Goal: Task Accomplishment & Management: Use online tool/utility

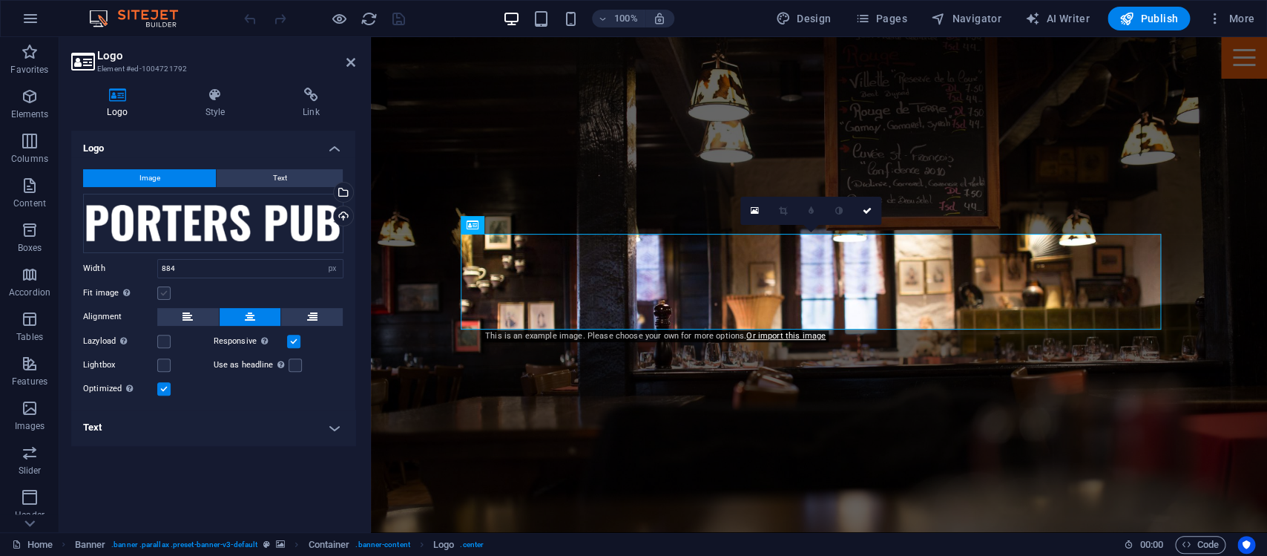
click at [170, 294] on label at bounding box center [163, 292] width 13 height 13
click at [0, 0] on input "Fit image Automatically fit image to a fixed width and height" at bounding box center [0, 0] width 0 height 0
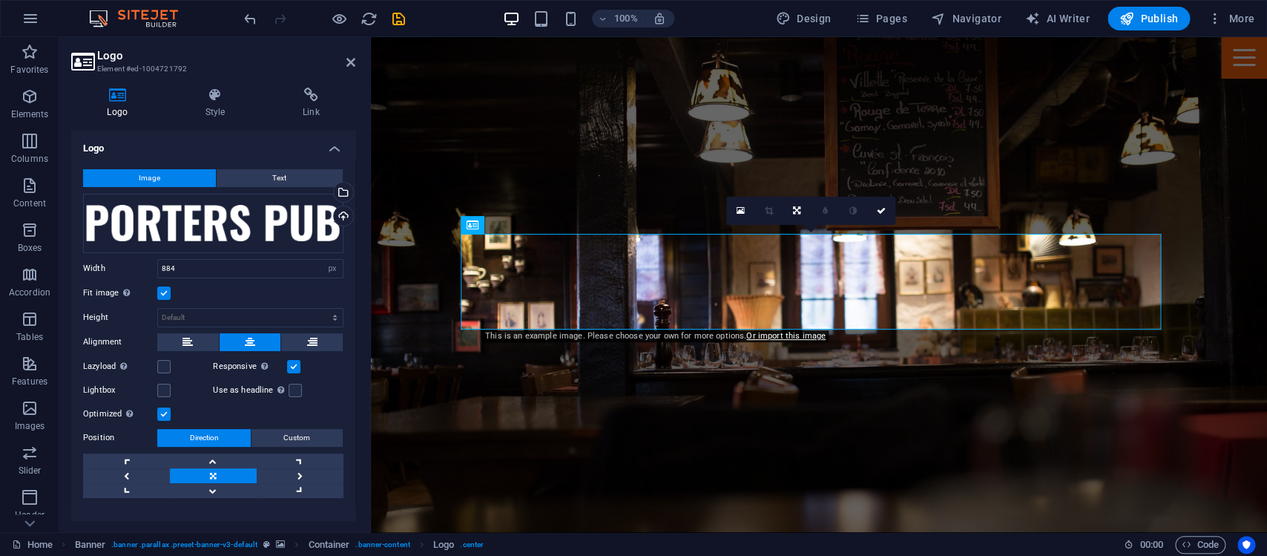
click at [170, 294] on label at bounding box center [163, 292] width 13 height 13
click at [0, 0] on input "Fit image Automatically fit image to a fixed width and height" at bounding box center [0, 0] width 0 height 0
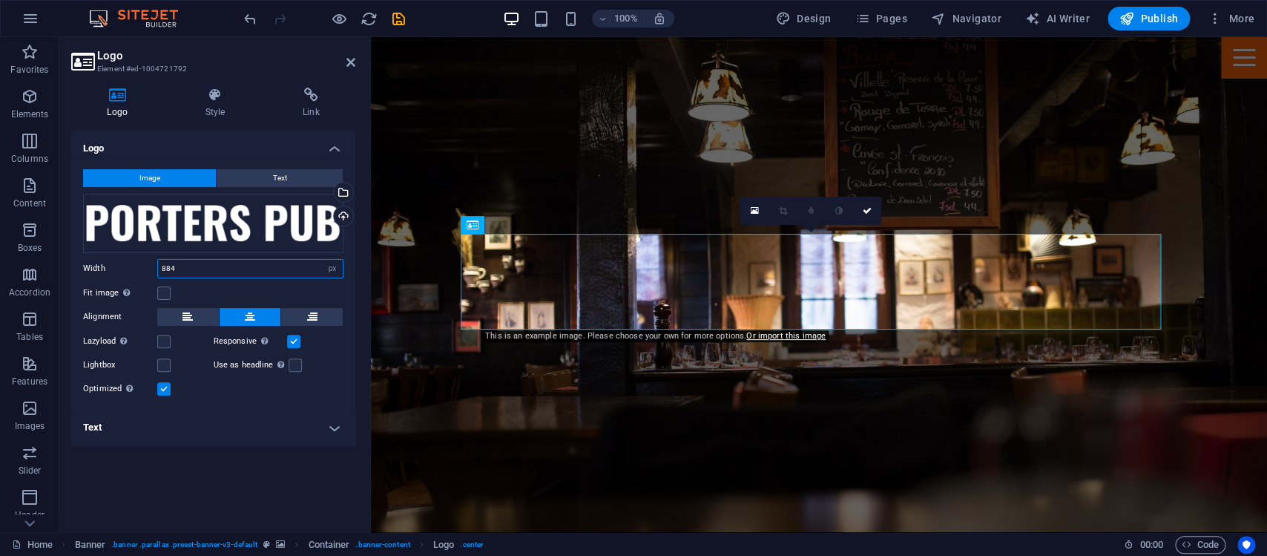
click at [295, 270] on input "884" at bounding box center [250, 269] width 185 height 18
select select "default"
click option "Default" at bounding box center [0, 0] width 0 height 0
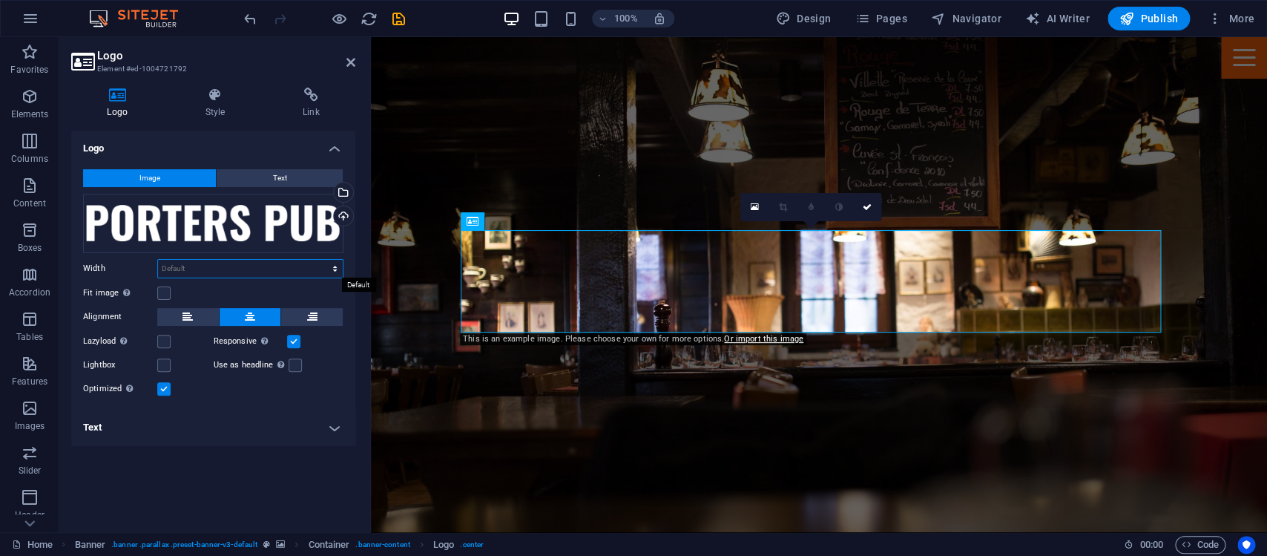
click at [158, 260] on select "Default auto px rem % em vh vw" at bounding box center [250, 269] width 185 height 18
select select "px"
click option "px" at bounding box center [0, 0] width 0 height 0
type input "944"
click at [269, 219] on div "Drag files here, click to choose files or select files from Files or our free s…" at bounding box center [213, 223] width 260 height 59
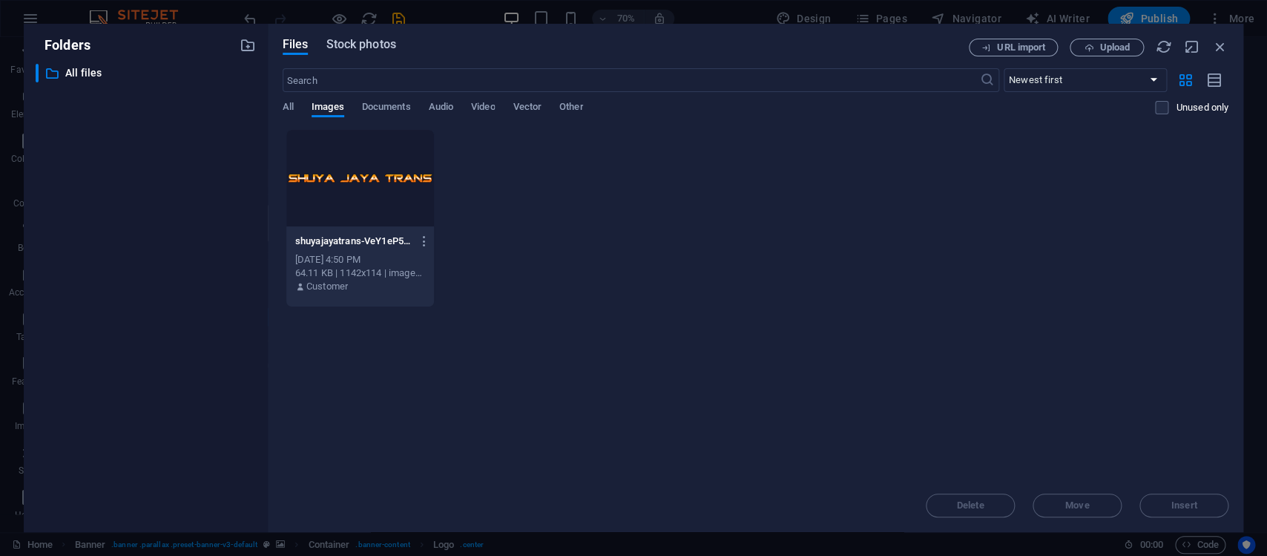
click at [374, 40] on span "Stock photos" at bounding box center [361, 45] width 70 height 18
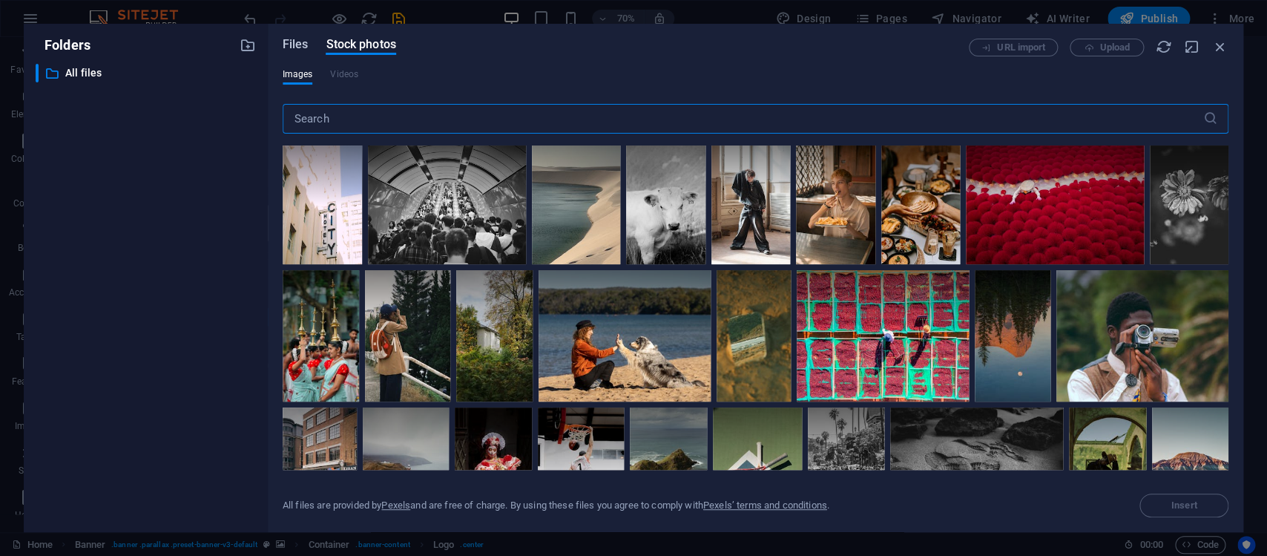
click at [304, 45] on span "Files" at bounding box center [296, 45] width 26 height 18
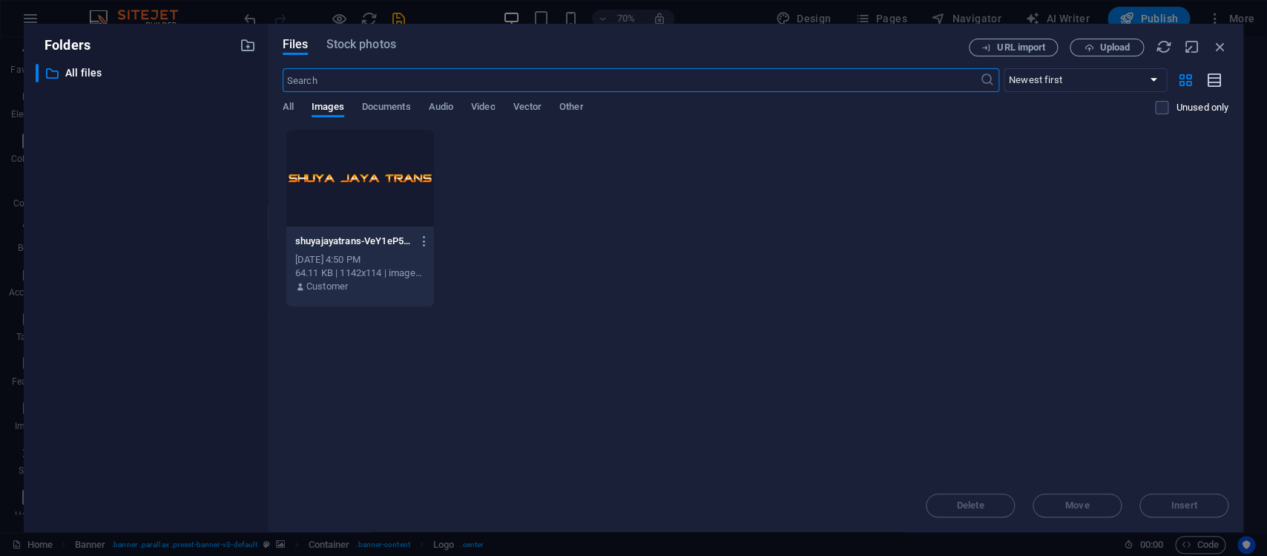
click at [1208, 77] on icon "button" at bounding box center [1214, 80] width 16 height 17
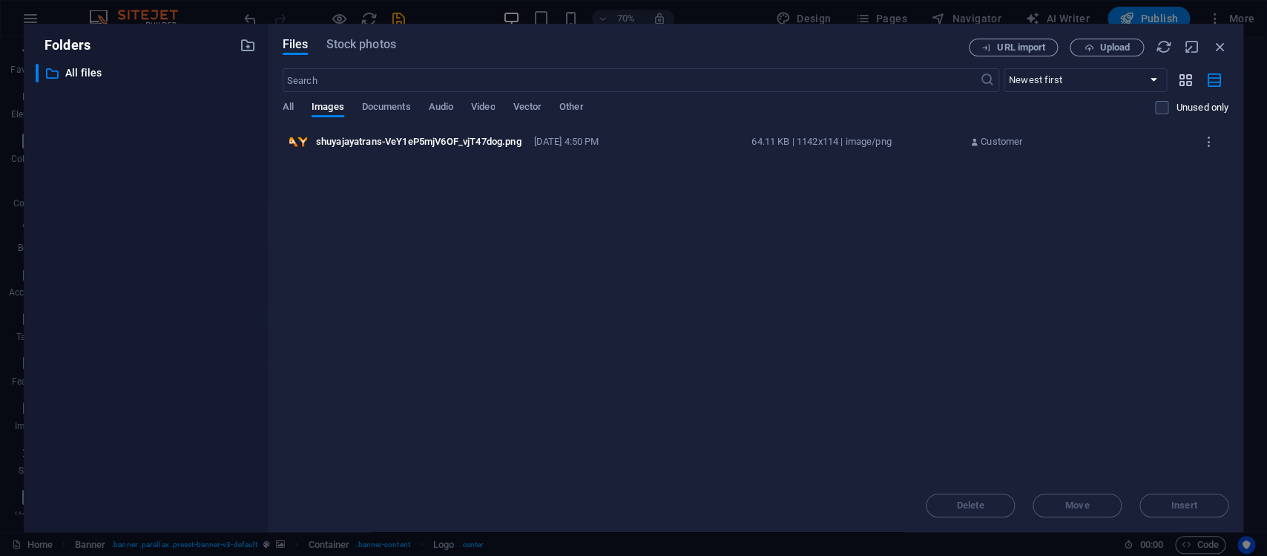
click at [1186, 79] on icon "button" at bounding box center [1185, 80] width 17 height 16
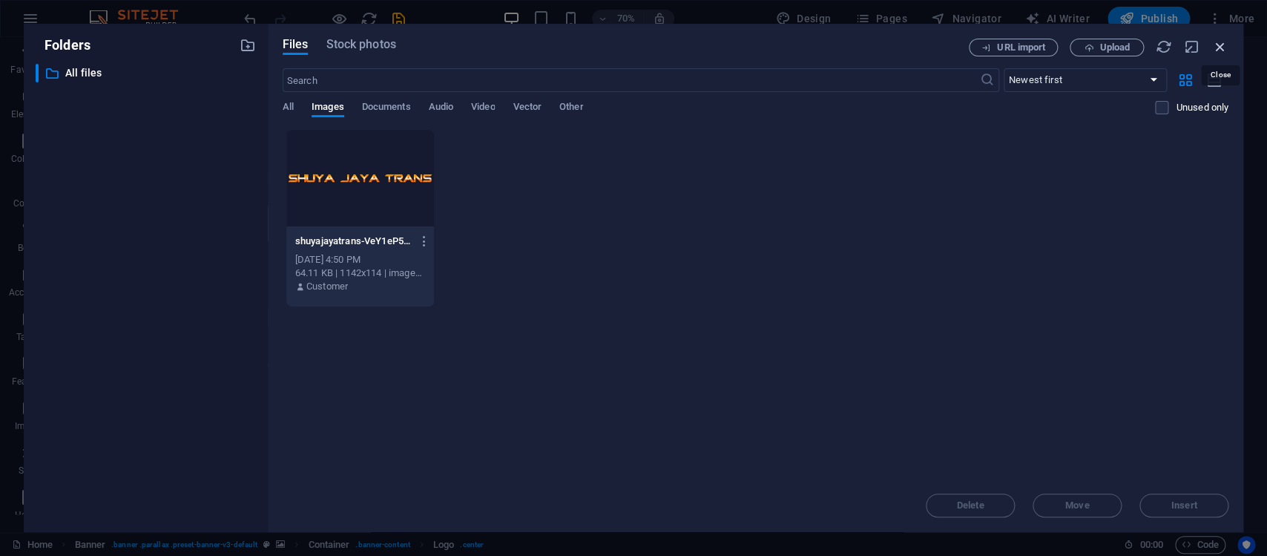
click at [1220, 42] on icon "button" at bounding box center [1220, 47] width 16 height 16
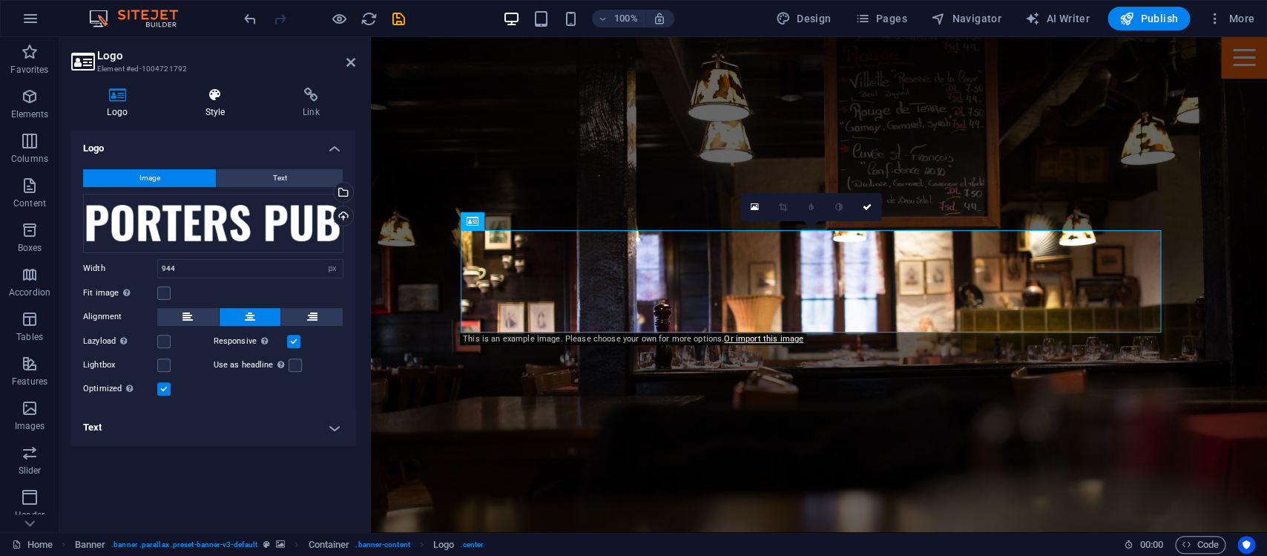
click at [219, 96] on icon at bounding box center [214, 95] width 91 height 15
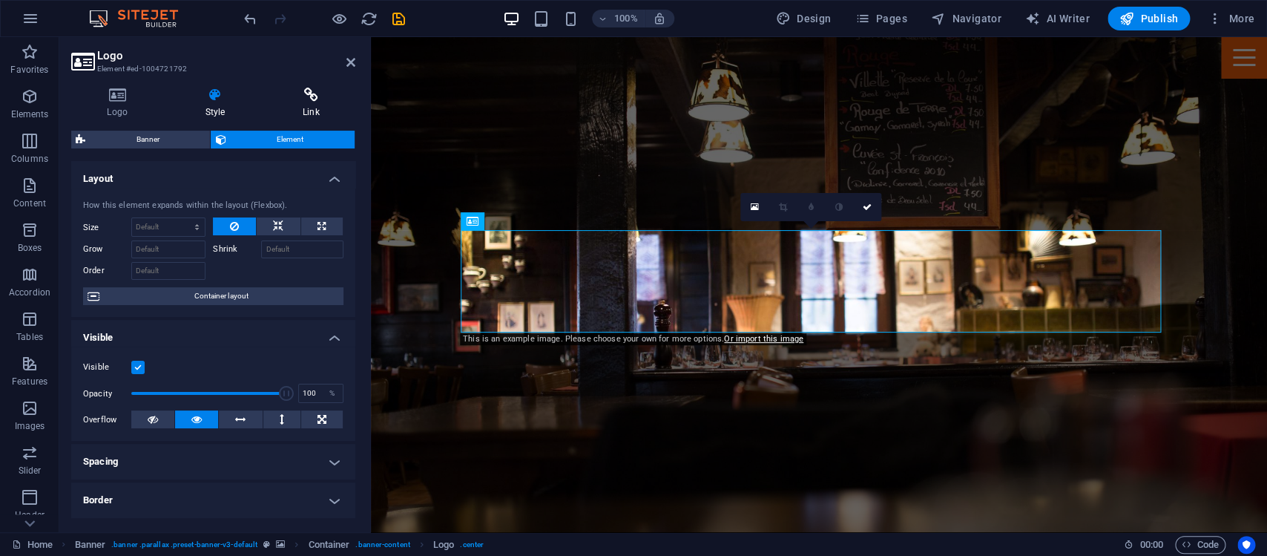
click at [309, 96] on icon at bounding box center [311, 95] width 88 height 15
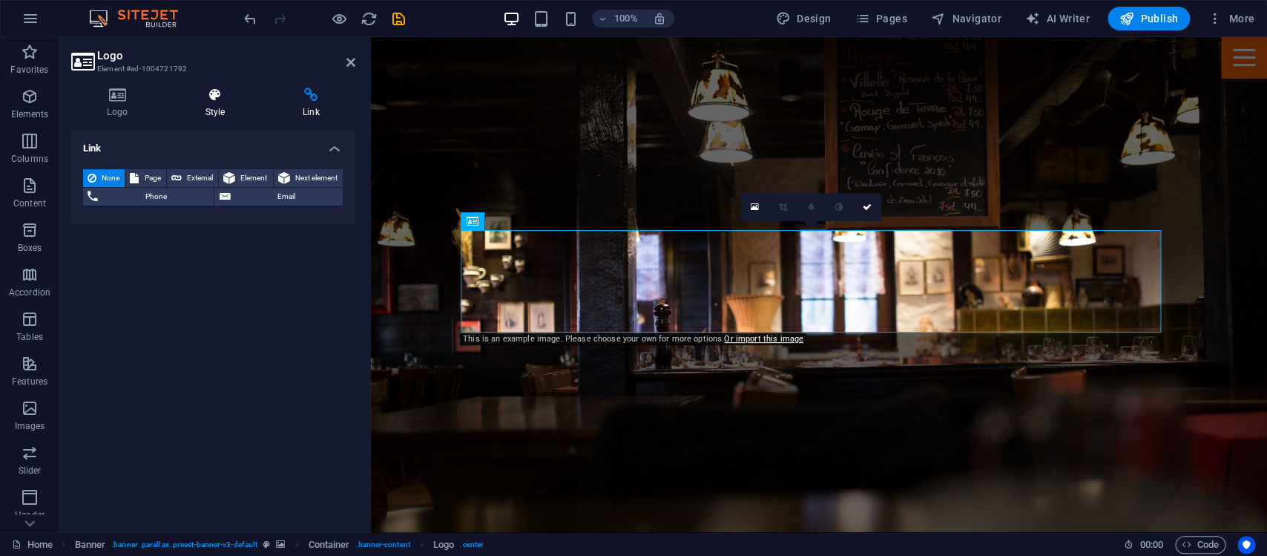
click at [221, 101] on icon at bounding box center [214, 95] width 91 height 15
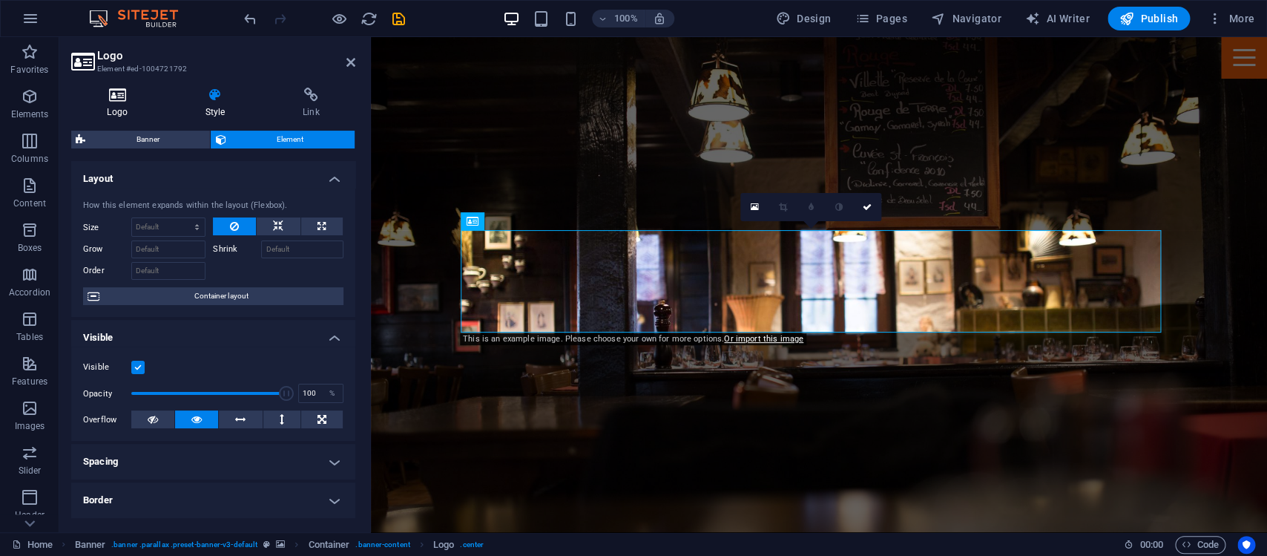
click at [126, 108] on h4 "Logo" at bounding box center [120, 103] width 98 height 31
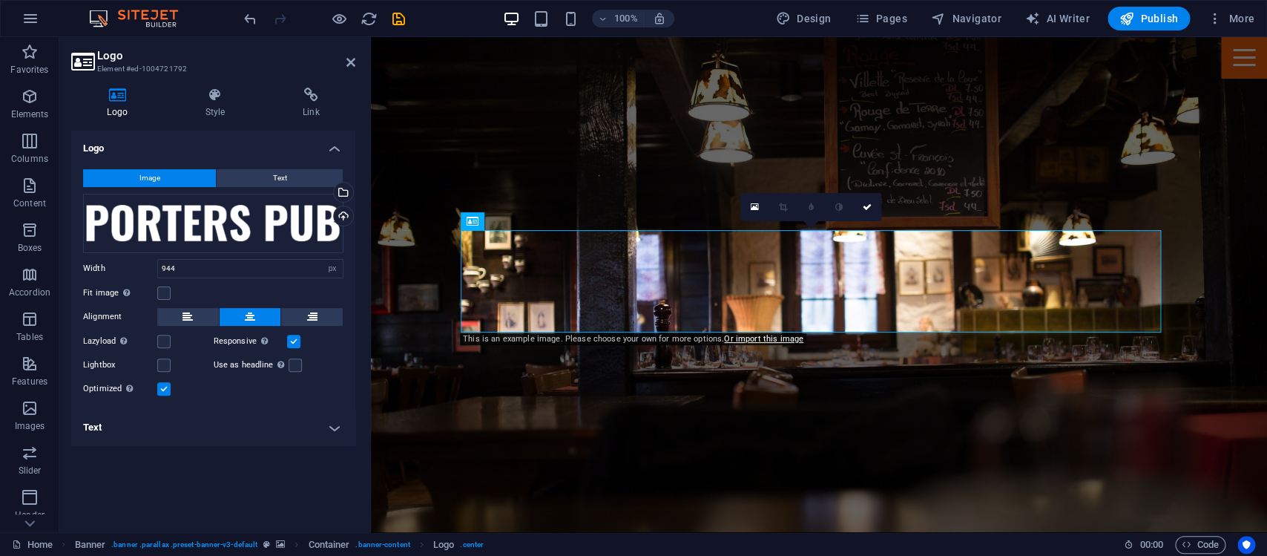
click at [309, 429] on h4 "Text" at bounding box center [213, 428] width 284 height 36
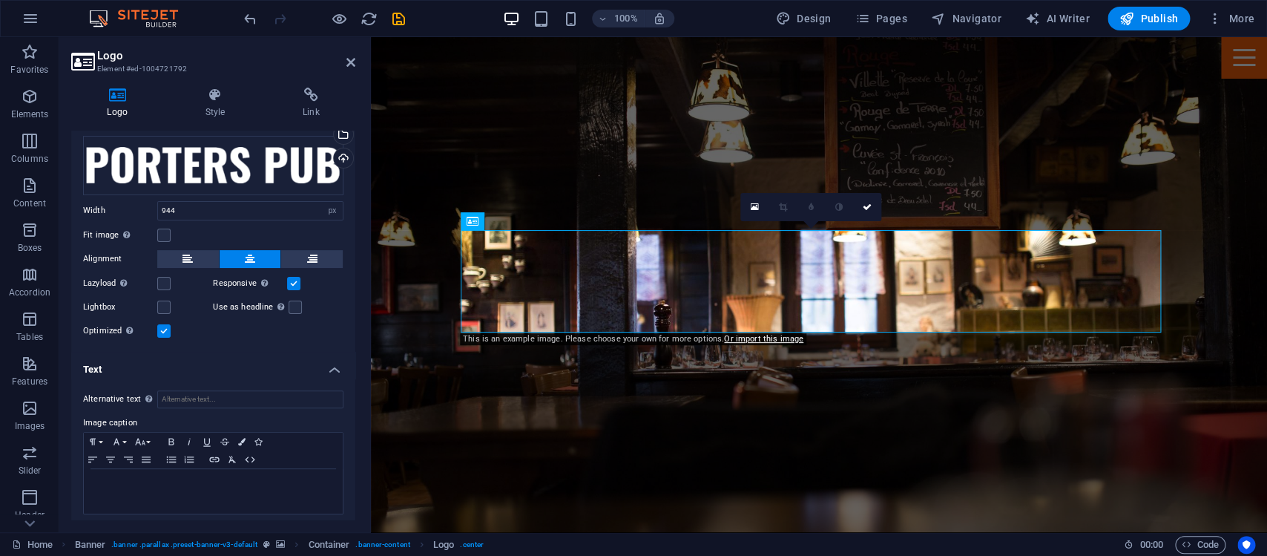
scroll to position [65, 0]
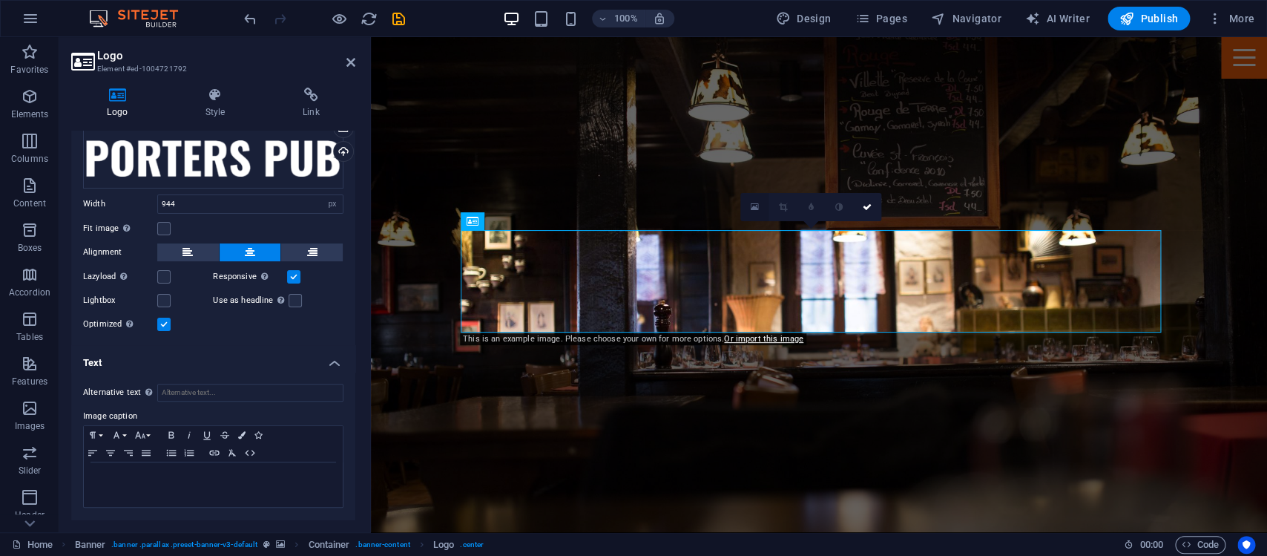
click at [752, 208] on icon at bounding box center [754, 207] width 8 height 10
